Goal: Information Seeking & Learning: Check status

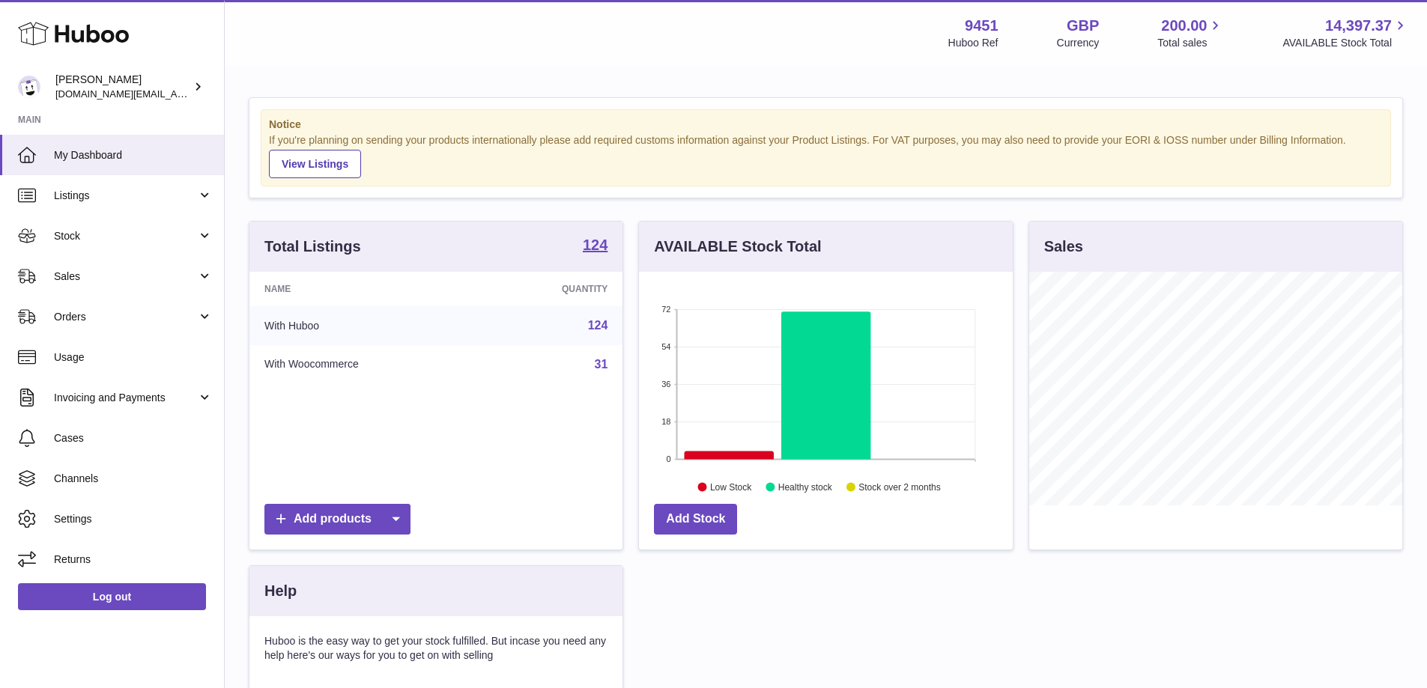
scroll to position [234, 374]
click at [186, 235] on span "Stock" at bounding box center [125, 236] width 143 height 14
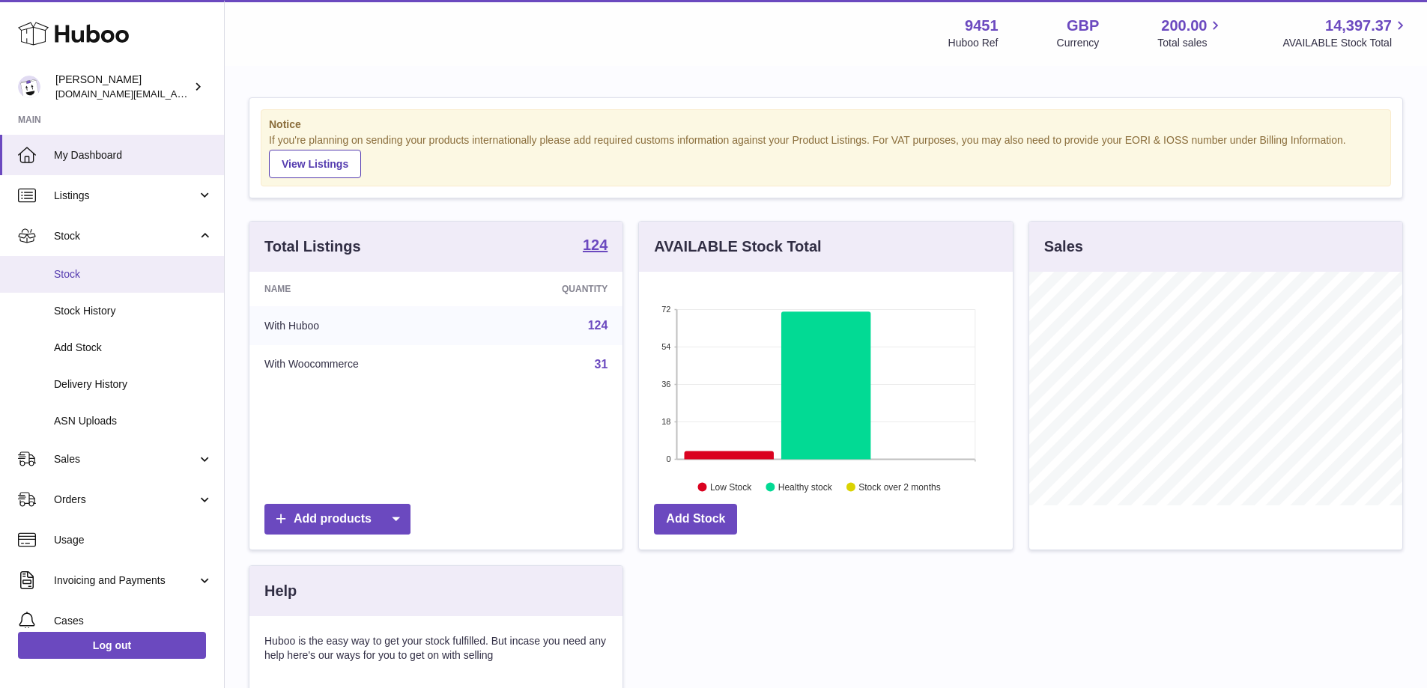
click at [133, 276] on span "Stock" at bounding box center [133, 274] width 159 height 14
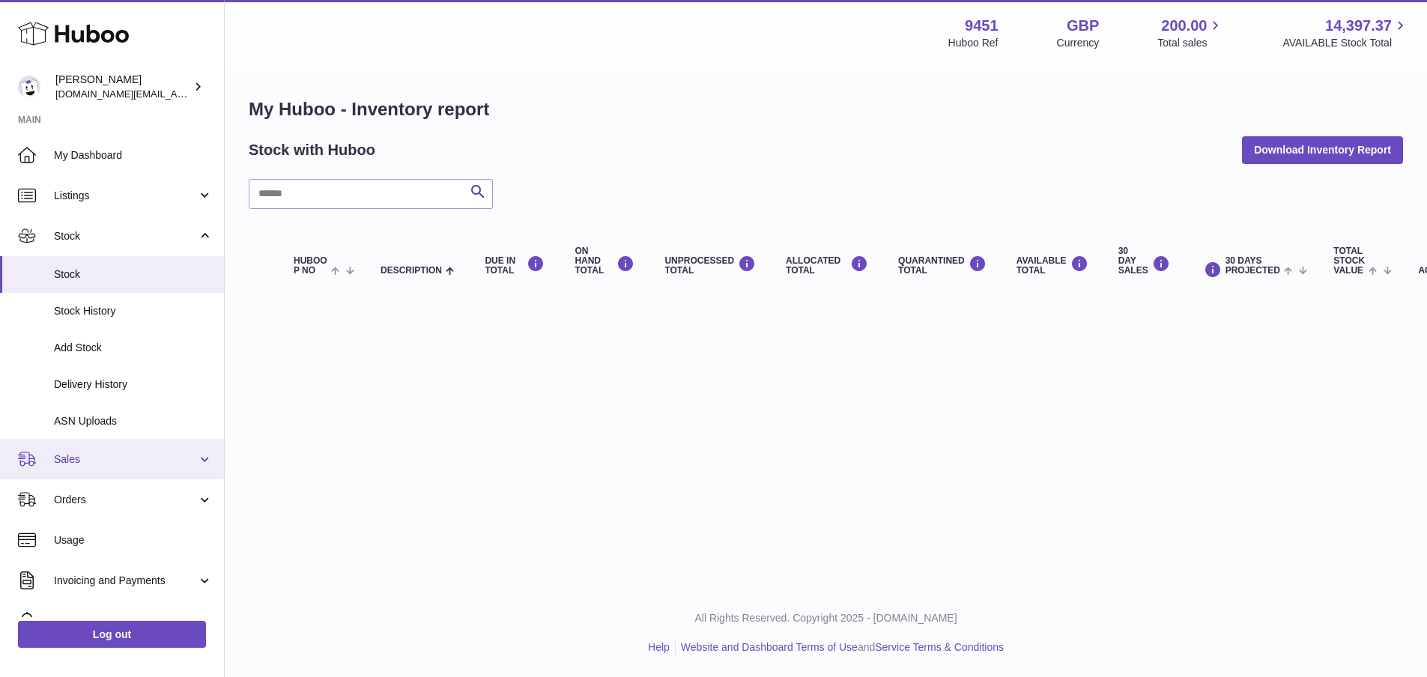
click at [196, 464] on link "Sales" at bounding box center [112, 459] width 224 height 40
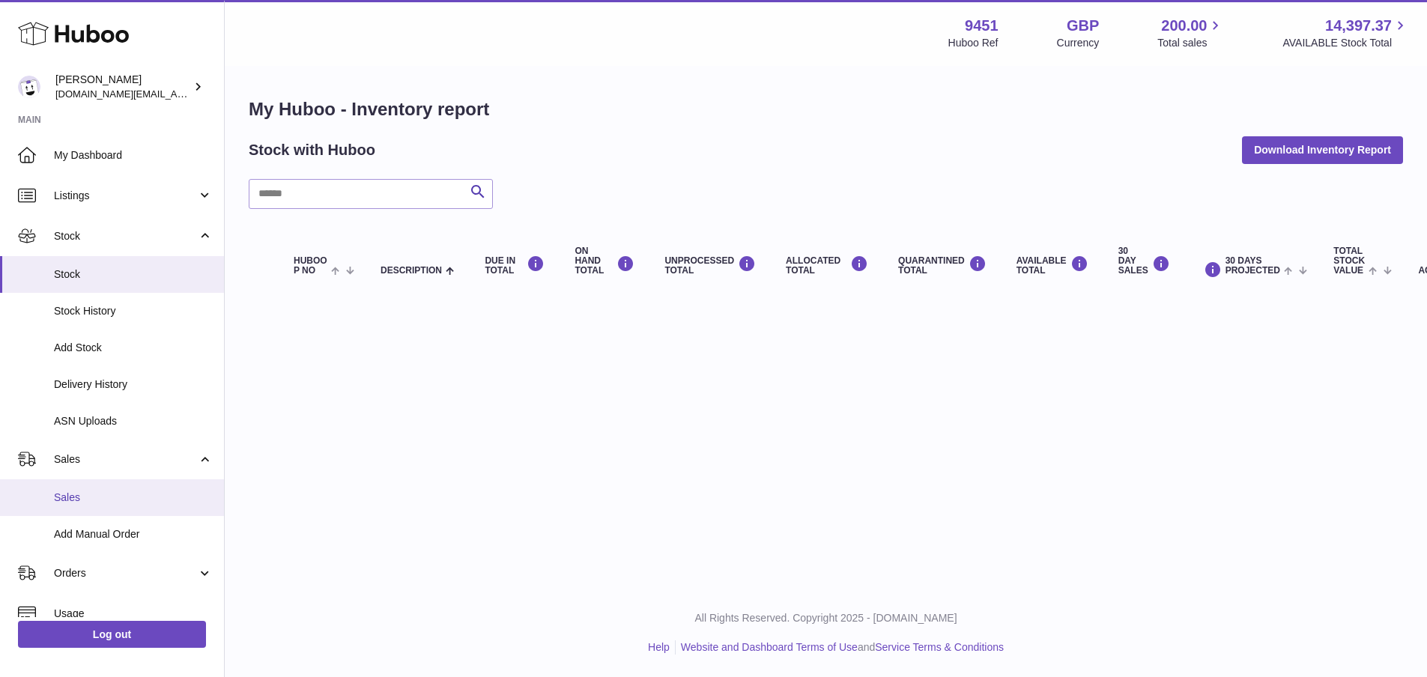
click at [121, 496] on span "Sales" at bounding box center [133, 498] width 159 height 14
click at [115, 500] on span "Sales" at bounding box center [133, 498] width 159 height 14
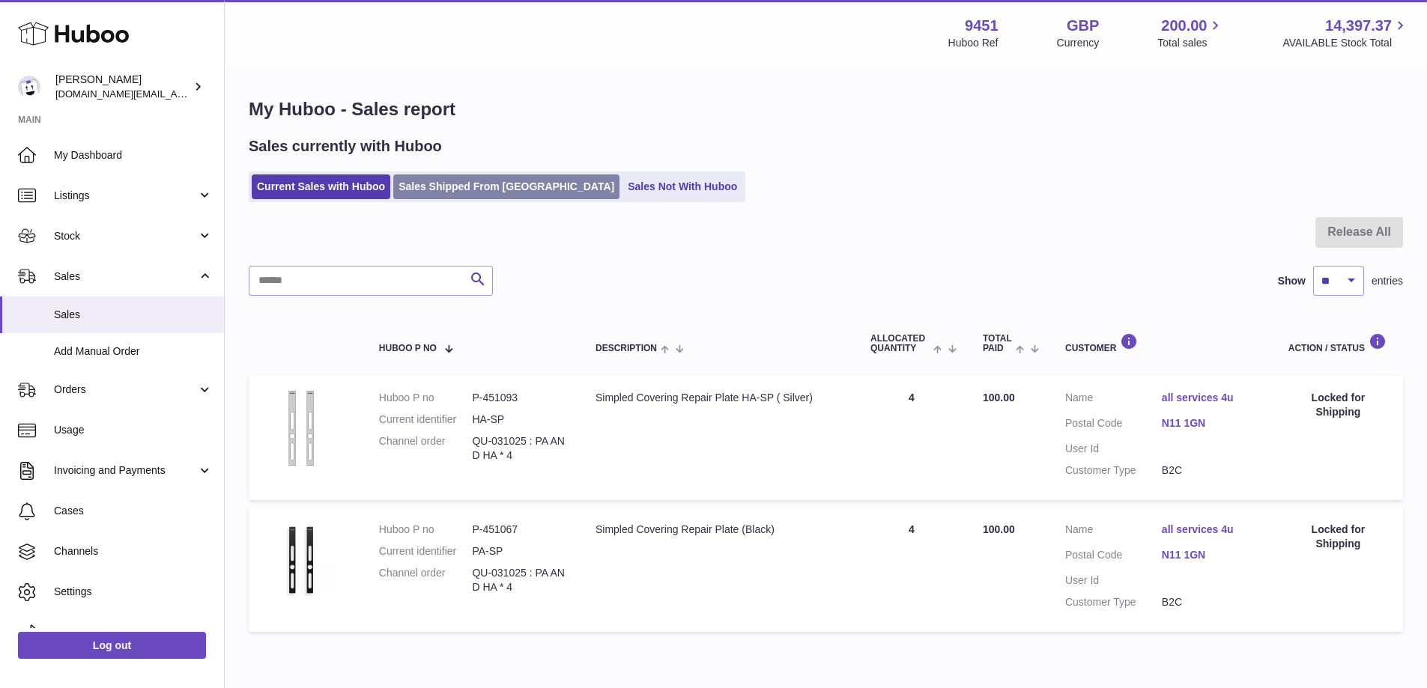
click at [483, 190] on link "Sales Shipped From Huboo" at bounding box center [506, 187] width 226 height 25
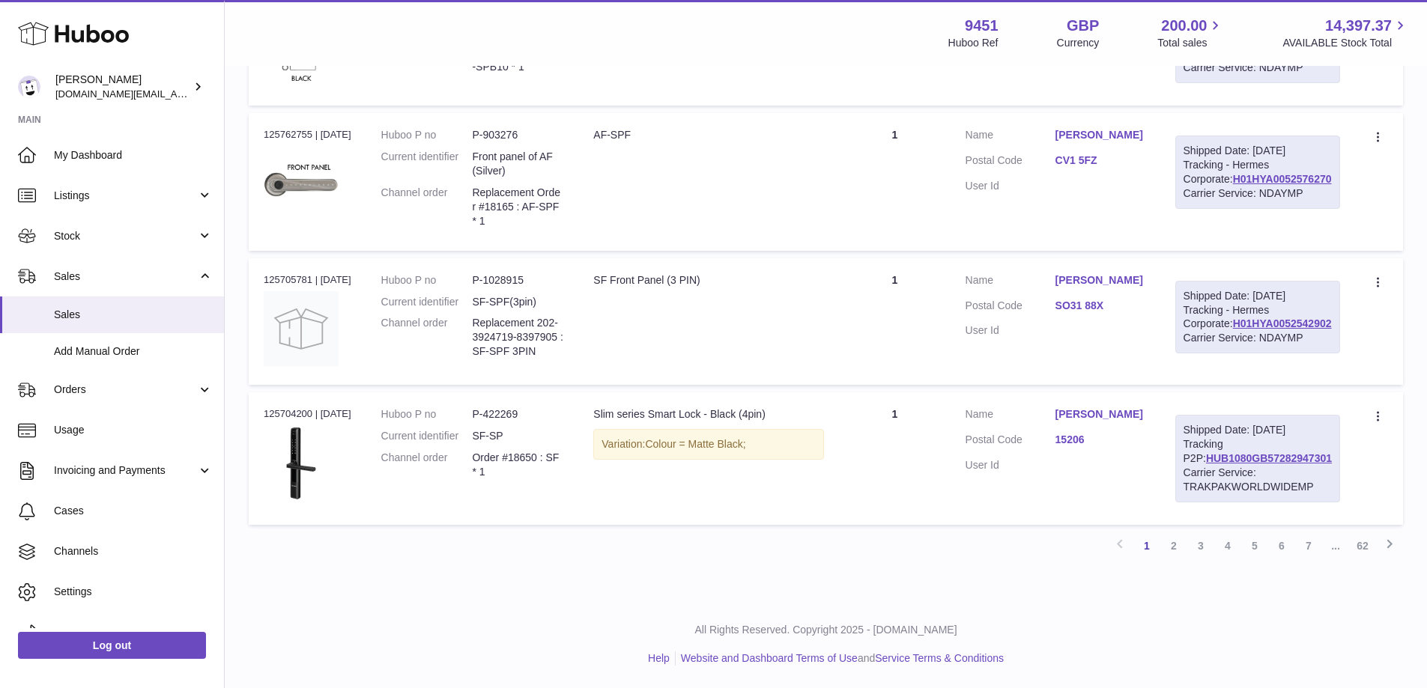
scroll to position [1342, 0]
click at [1176, 548] on link "2" at bounding box center [1173, 546] width 27 height 27
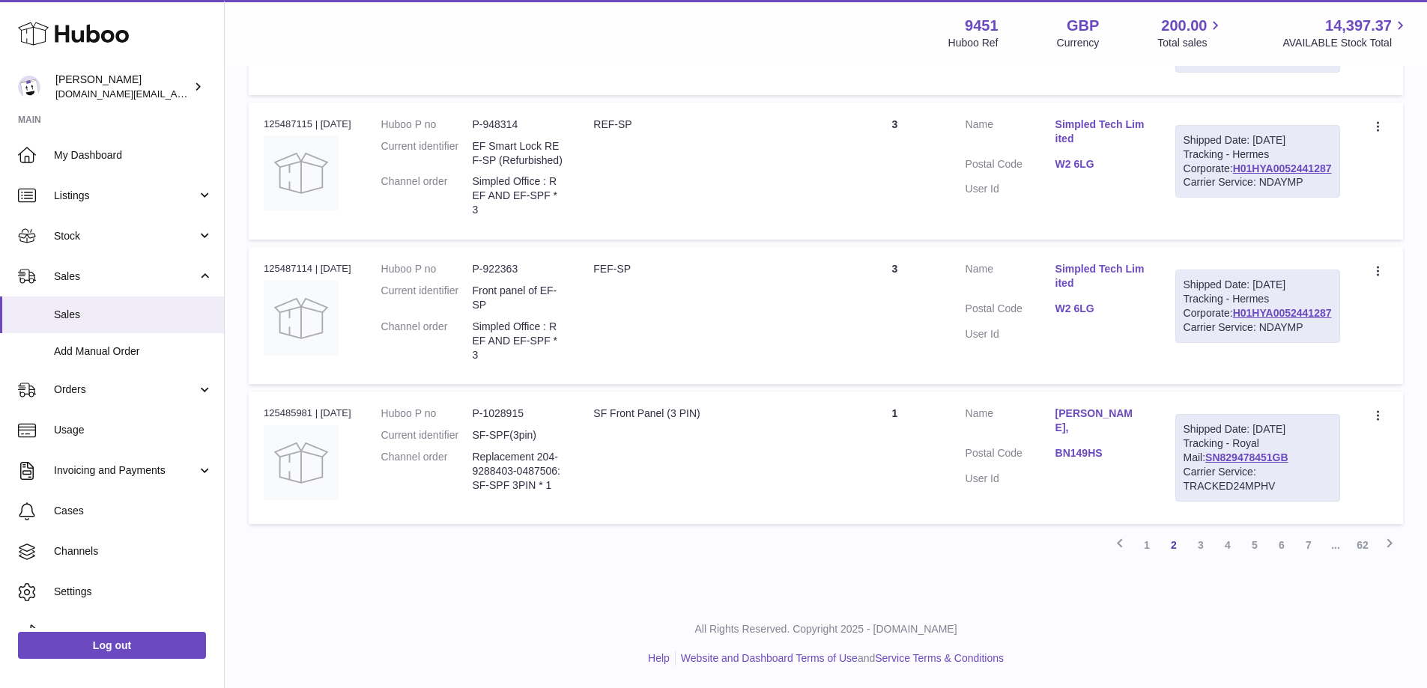
scroll to position [1361, 0]
click at [1202, 547] on link "3" at bounding box center [1200, 545] width 27 height 27
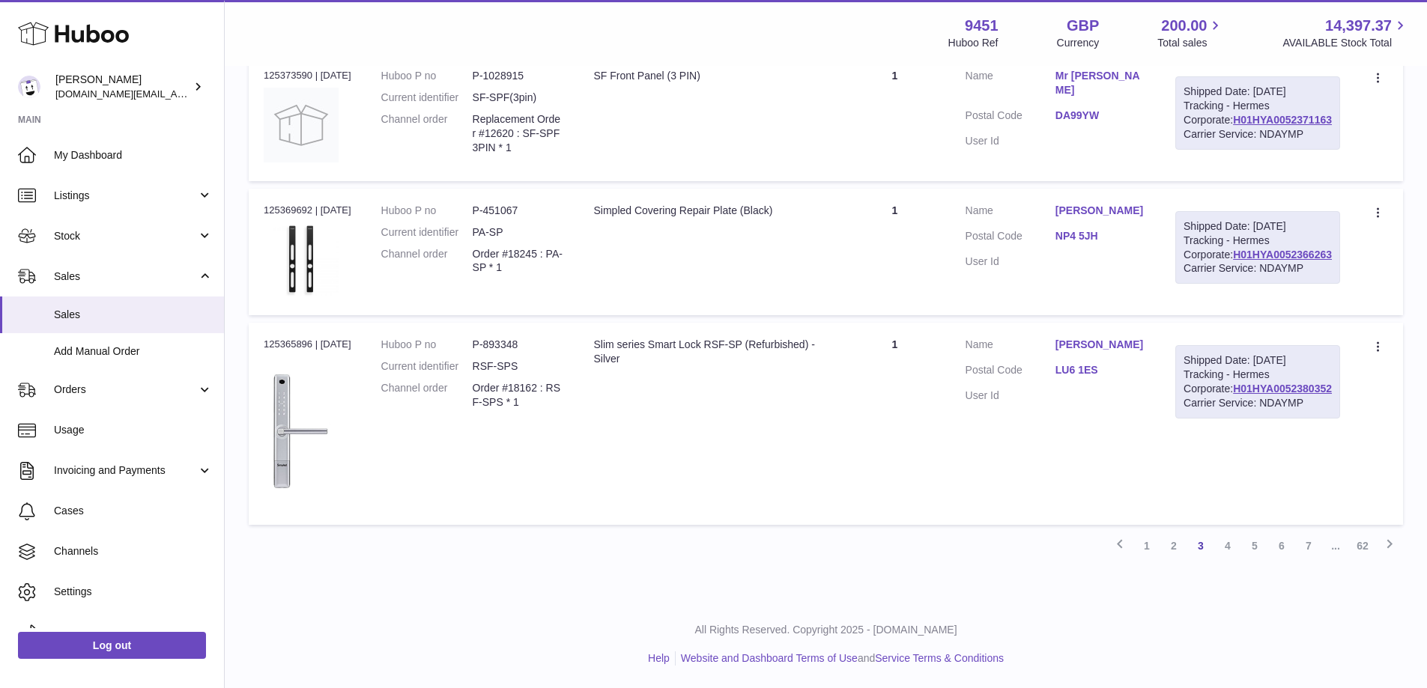
scroll to position [1544, 0]
click at [154, 234] on span "Stock" at bounding box center [125, 236] width 143 height 14
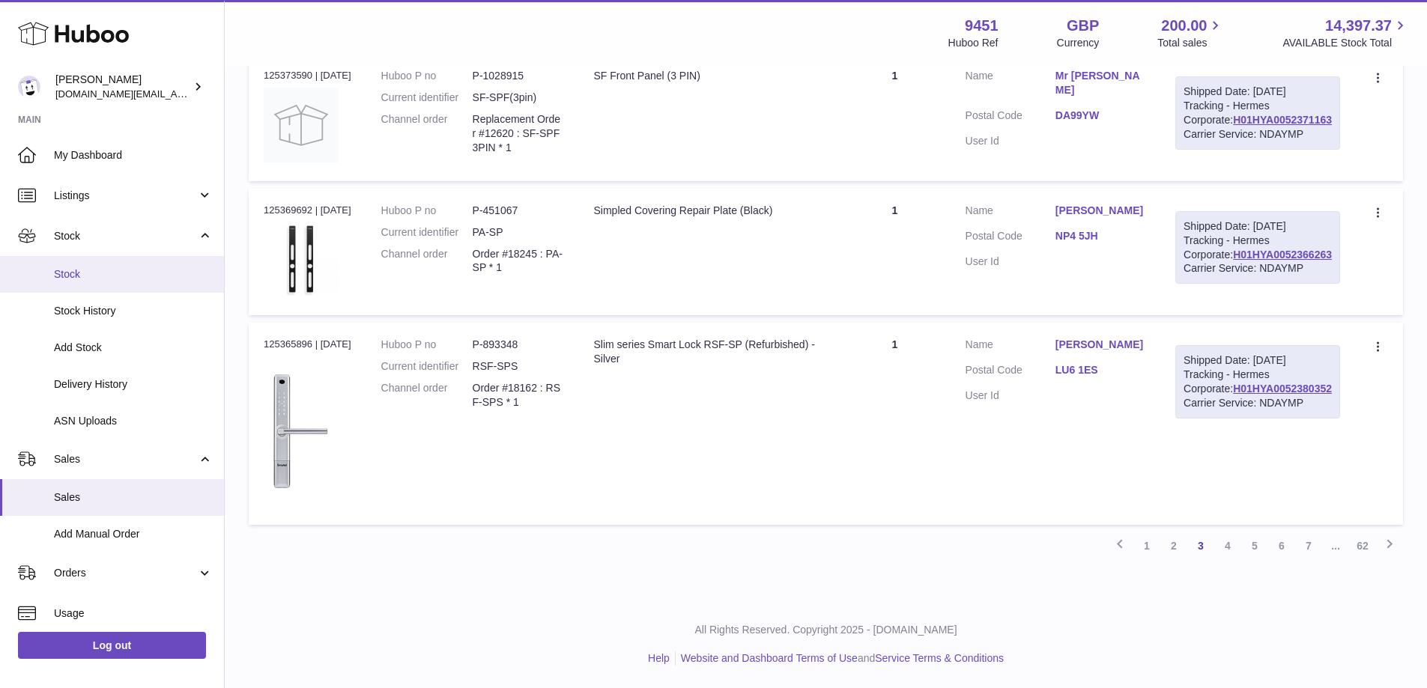
click at [82, 275] on span "Stock" at bounding box center [133, 274] width 159 height 14
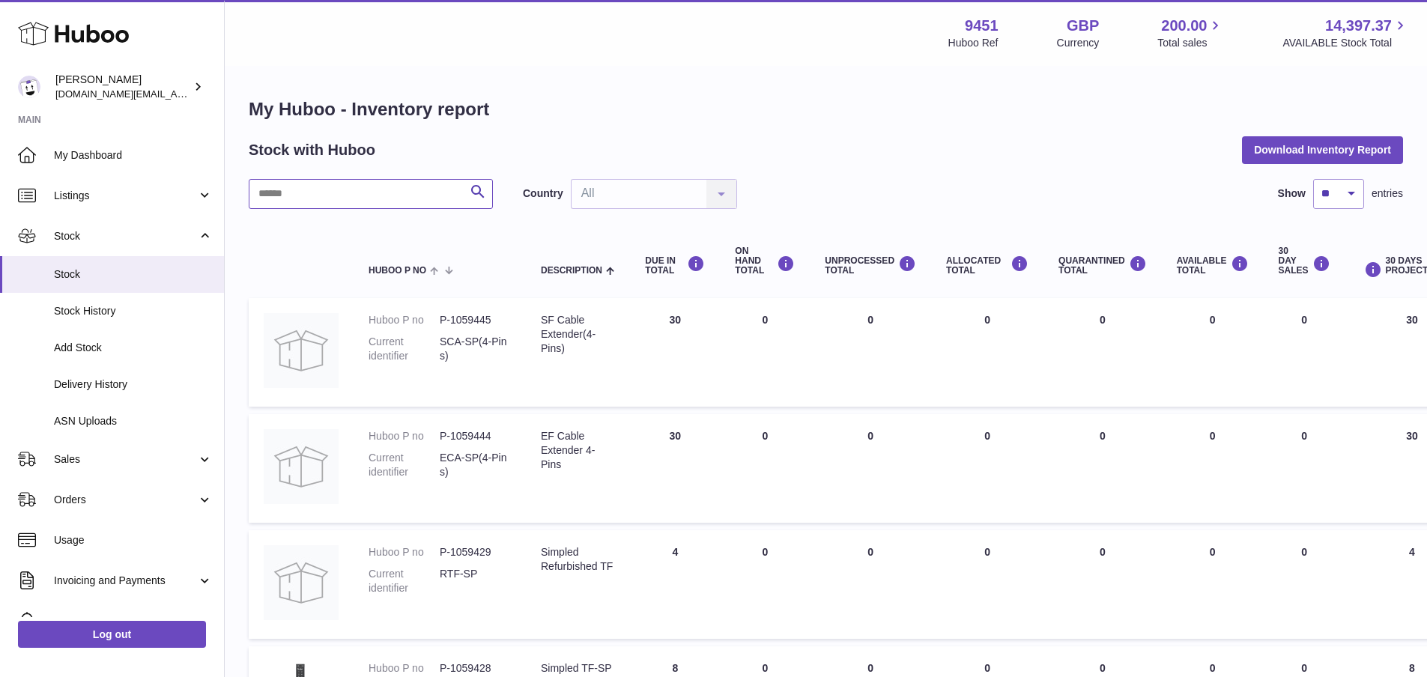
click at [391, 190] on input "text" at bounding box center [371, 194] width 244 height 30
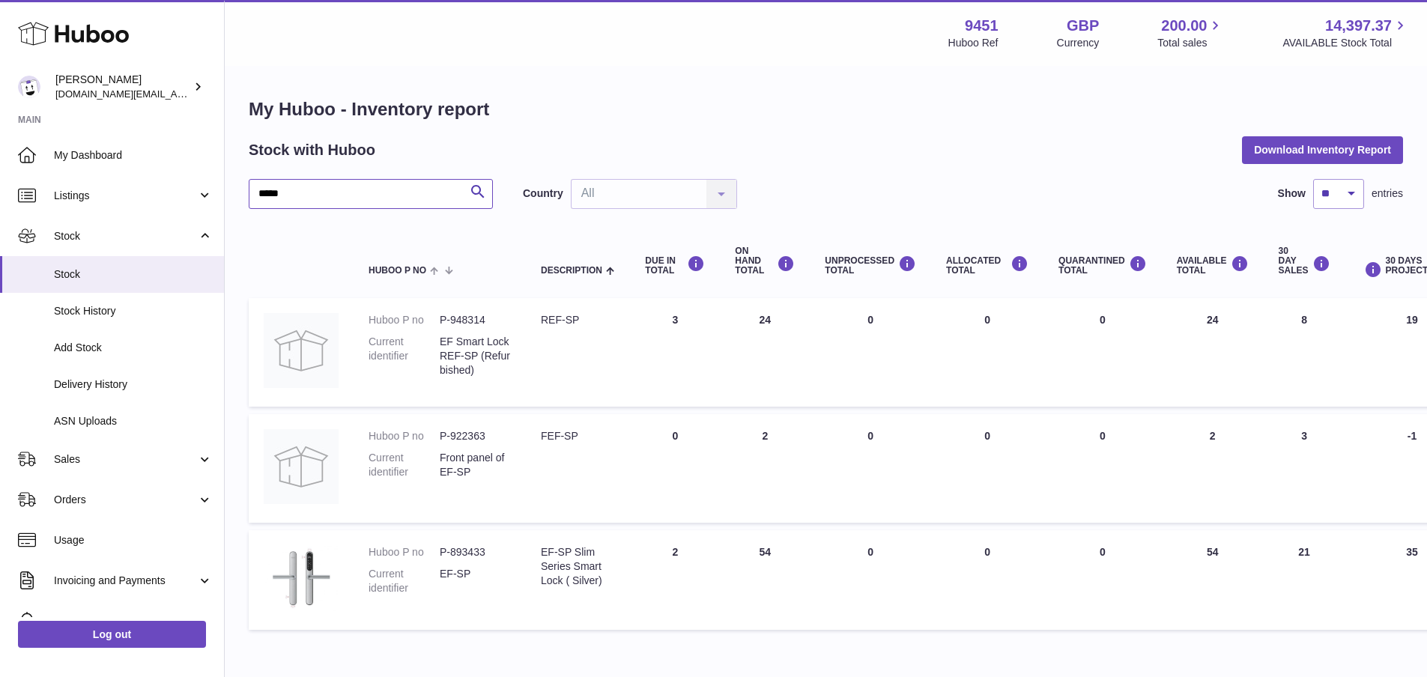
type input "*****"
